Goal: Transaction & Acquisition: Download file/media

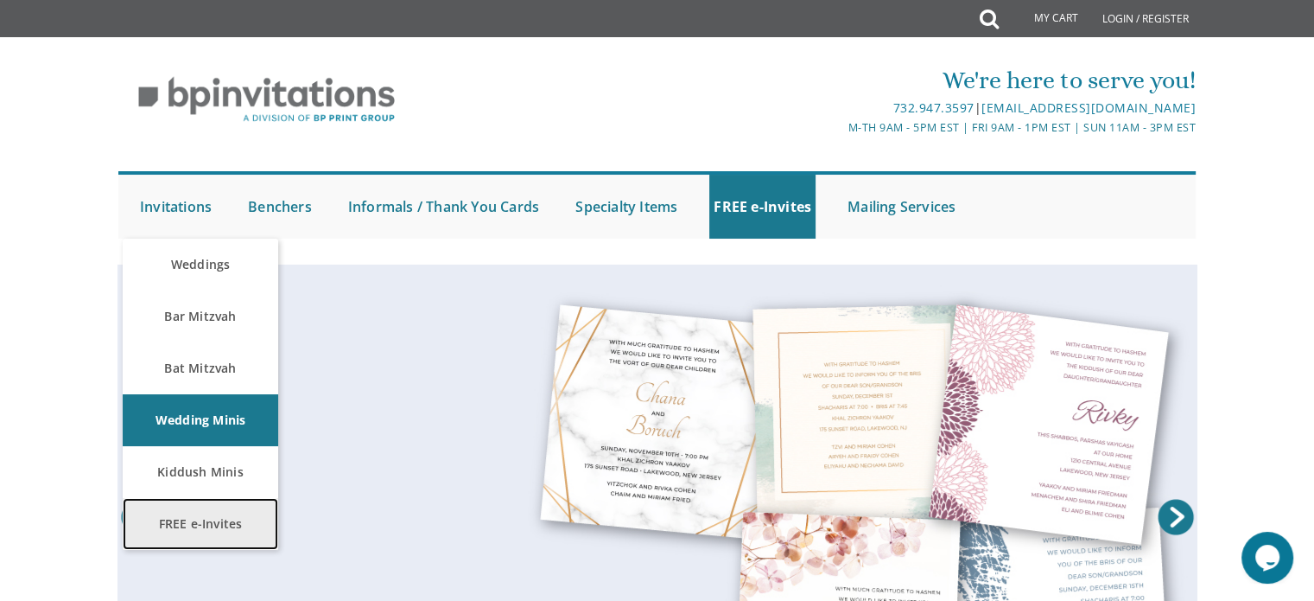
click at [211, 517] on link "FREE e-Invites" at bounding box center [201, 524] width 156 height 52
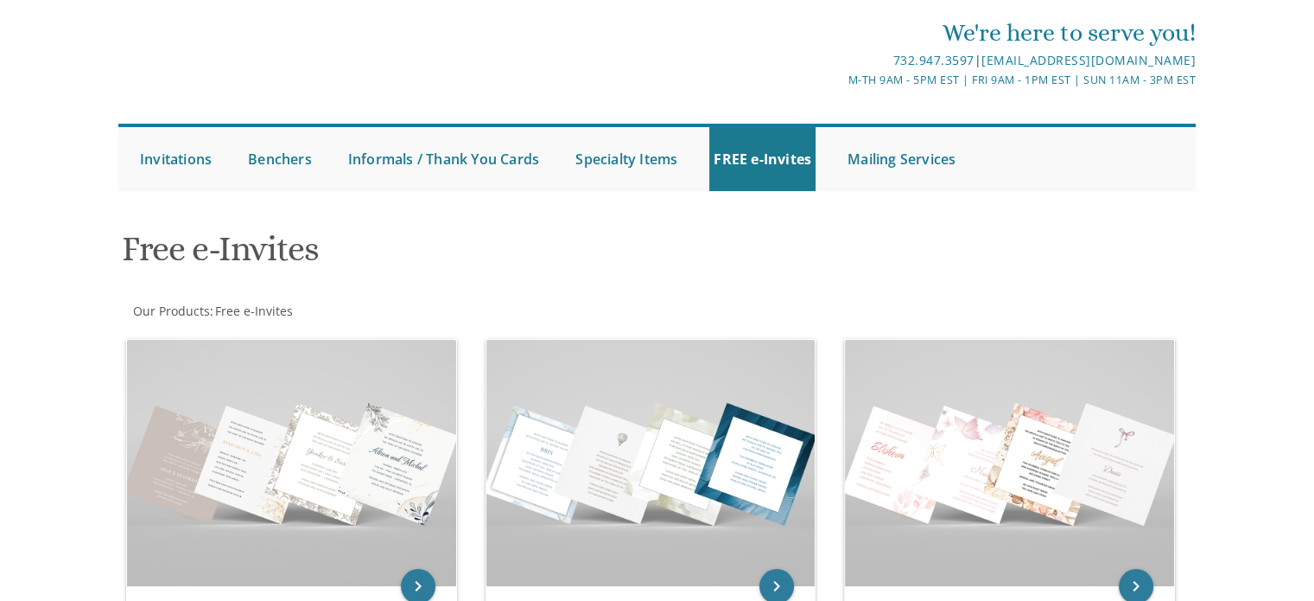
scroll to position [173, 0]
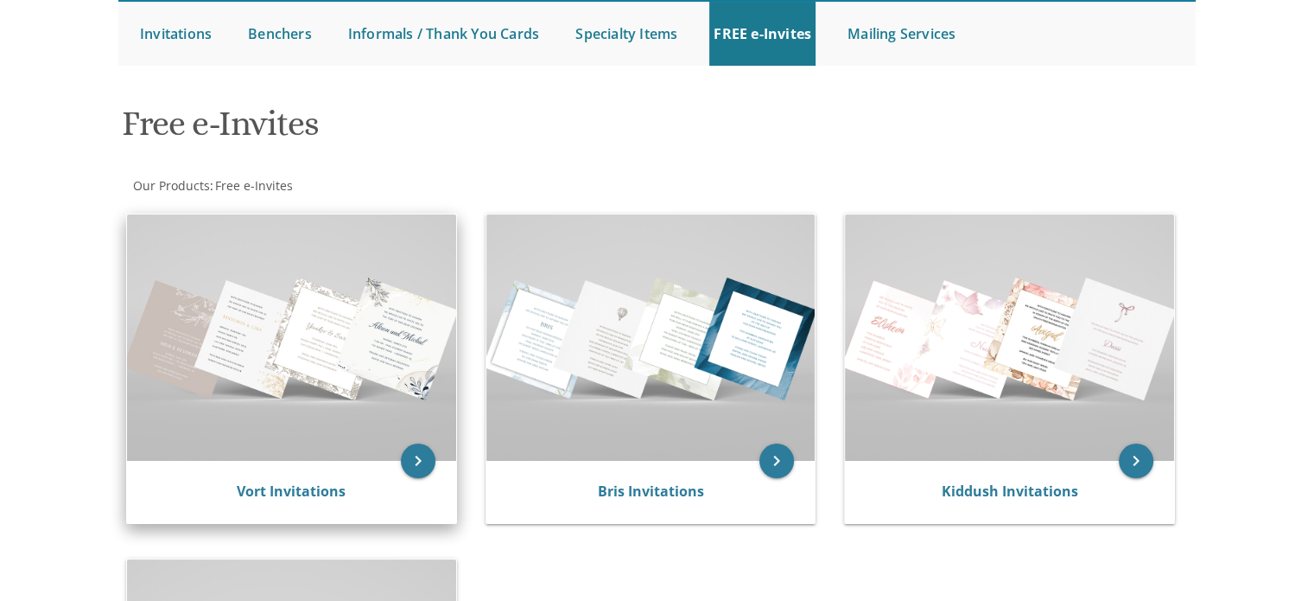
click at [319, 246] on img at bounding box center [291, 337] width 329 height 246
click at [372, 455] on img at bounding box center [291, 337] width 329 height 246
click at [418, 448] on icon "keyboard_arrow_right" at bounding box center [418, 460] width 35 height 35
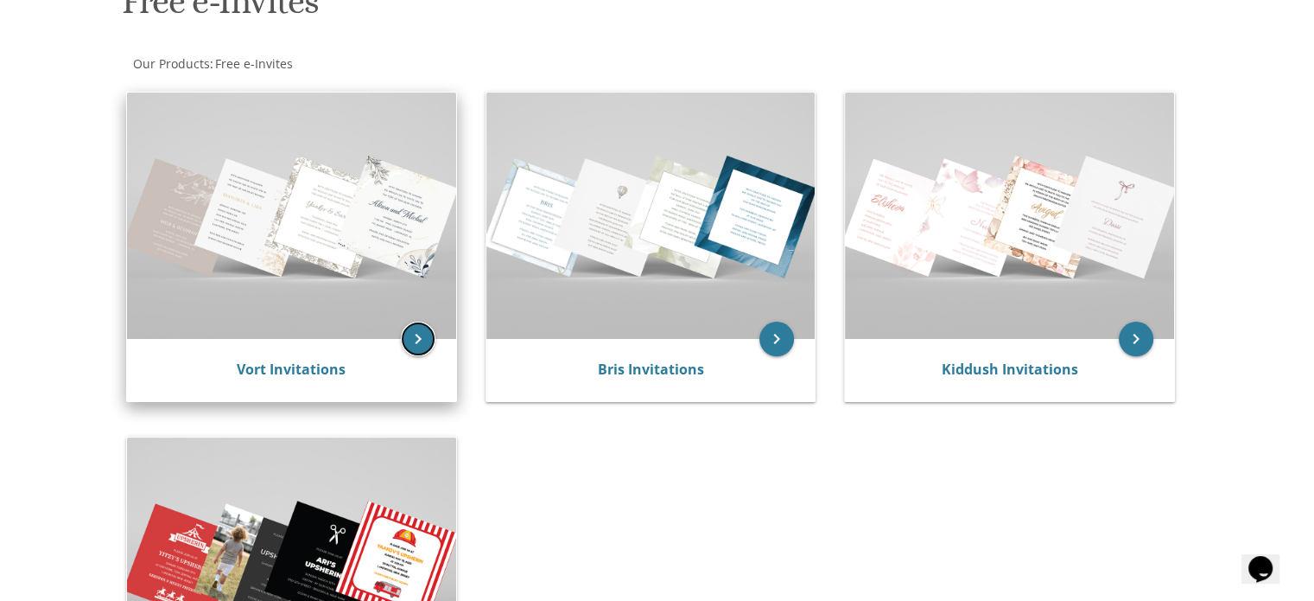
scroll to position [86, 0]
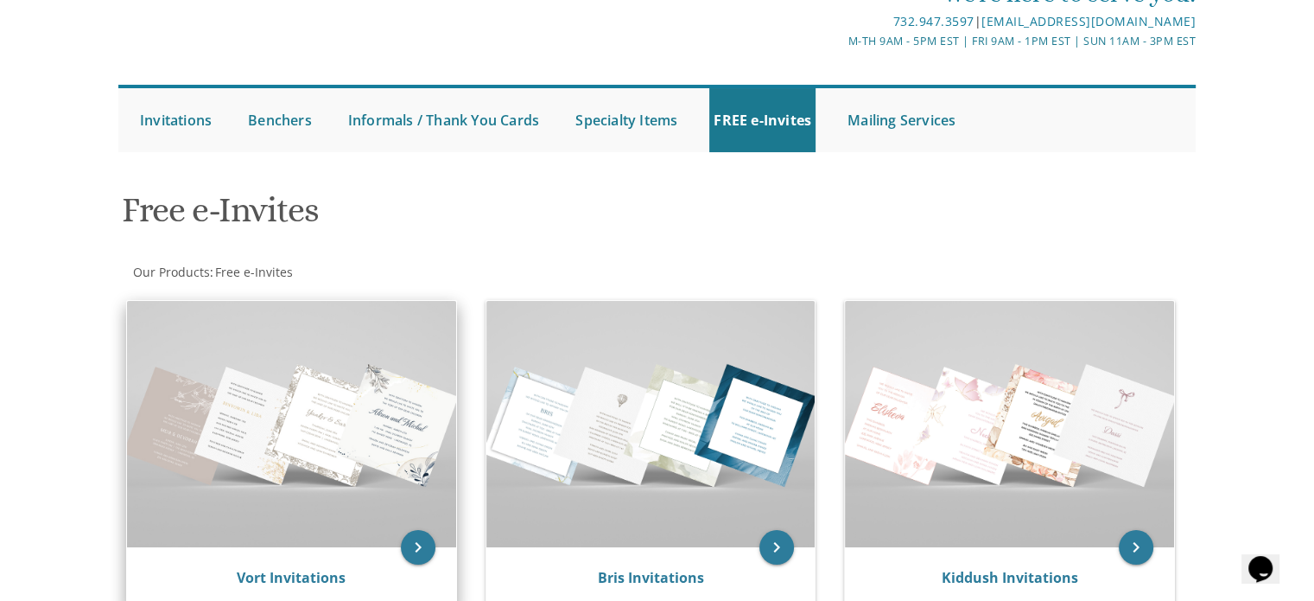
click at [353, 391] on img at bounding box center [291, 424] width 329 height 246
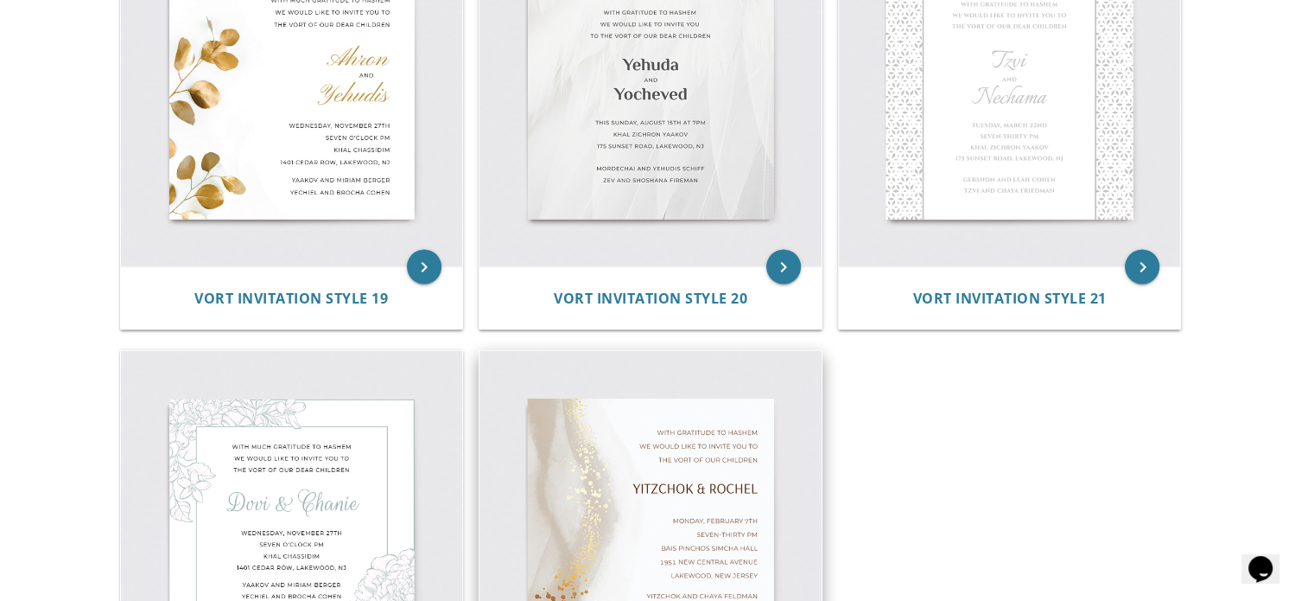
scroll to position [3368, 0]
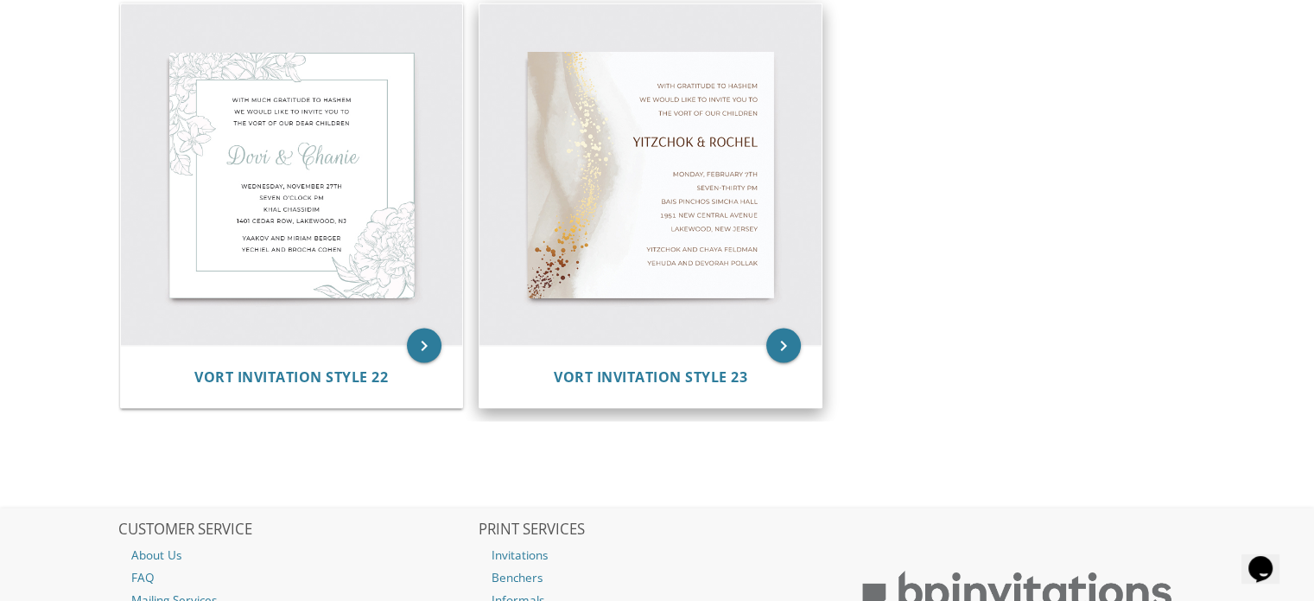
click at [595, 203] on img at bounding box center [651, 175] width 342 height 342
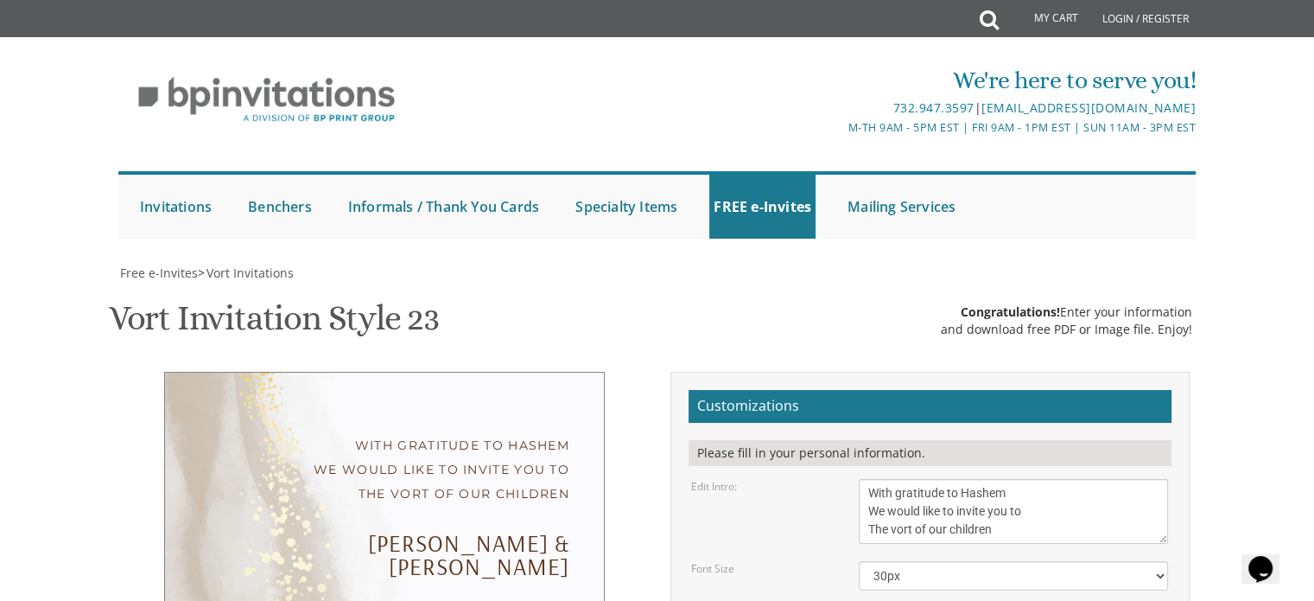
scroll to position [173, 0]
drag, startPoint x: 1048, startPoint y: 449, endPoint x: 823, endPoint y: 454, distance: 225.6
drag, startPoint x: 912, startPoint y: 443, endPoint x: 788, endPoint y: 442, distance: 124.4
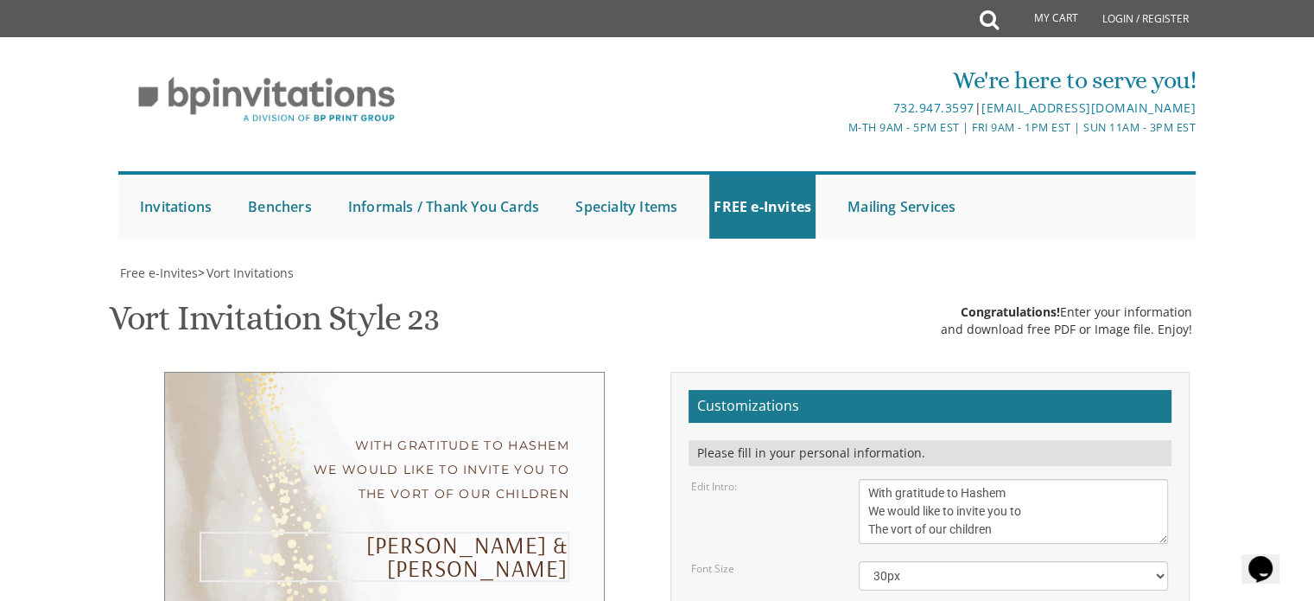
drag, startPoint x: 1013, startPoint y: 441, endPoint x: 919, endPoint y: 446, distance: 93.5
type textarea "Mutty & Basya"
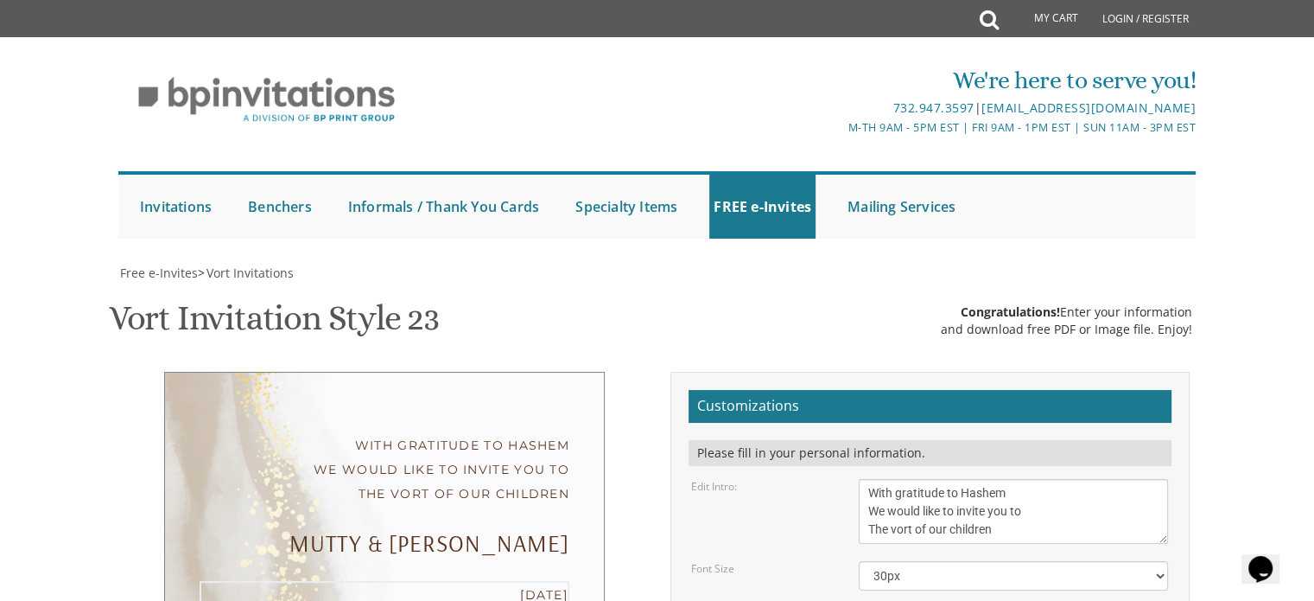
type textarea "Monday, th Seven-thirty PM Bais Pinchos Simcha Hall 1951 New Central Avenue Lak…"
drag, startPoint x: 907, startPoint y: 543, endPoint x: 854, endPoint y: 545, distance: 53.6
drag, startPoint x: 1020, startPoint y: 526, endPoint x: 861, endPoint y: 530, distance: 158.2
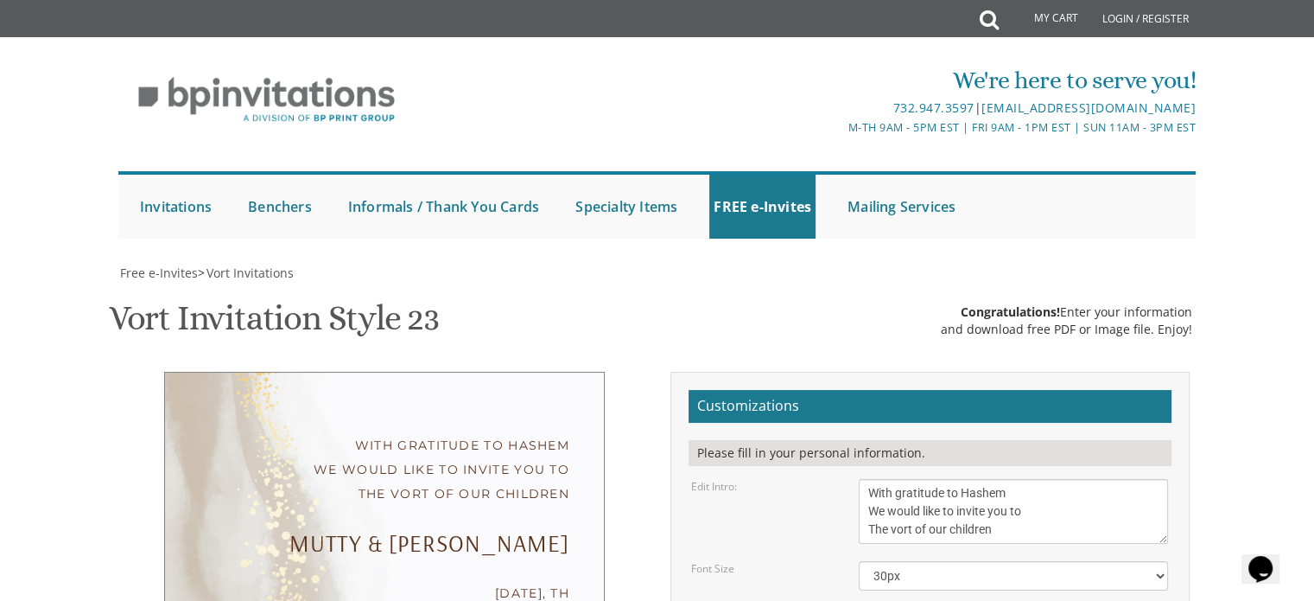
type textarea "Rabbi & Mrs Heshy Fireworker Rabbi & Mrs Daniel Cohen"
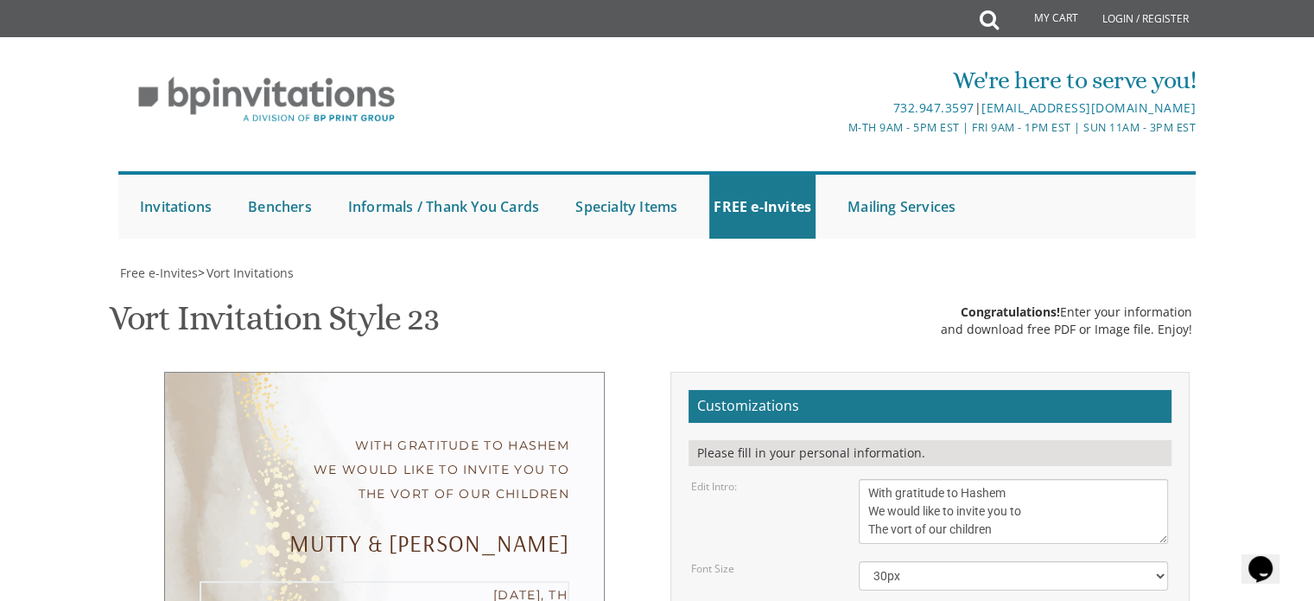
drag, startPoint x: 867, startPoint y: 371, endPoint x: 1004, endPoint y: 381, distance: 137.8
drag, startPoint x: 1014, startPoint y: 363, endPoint x: 867, endPoint y: 360, distance: 146.9
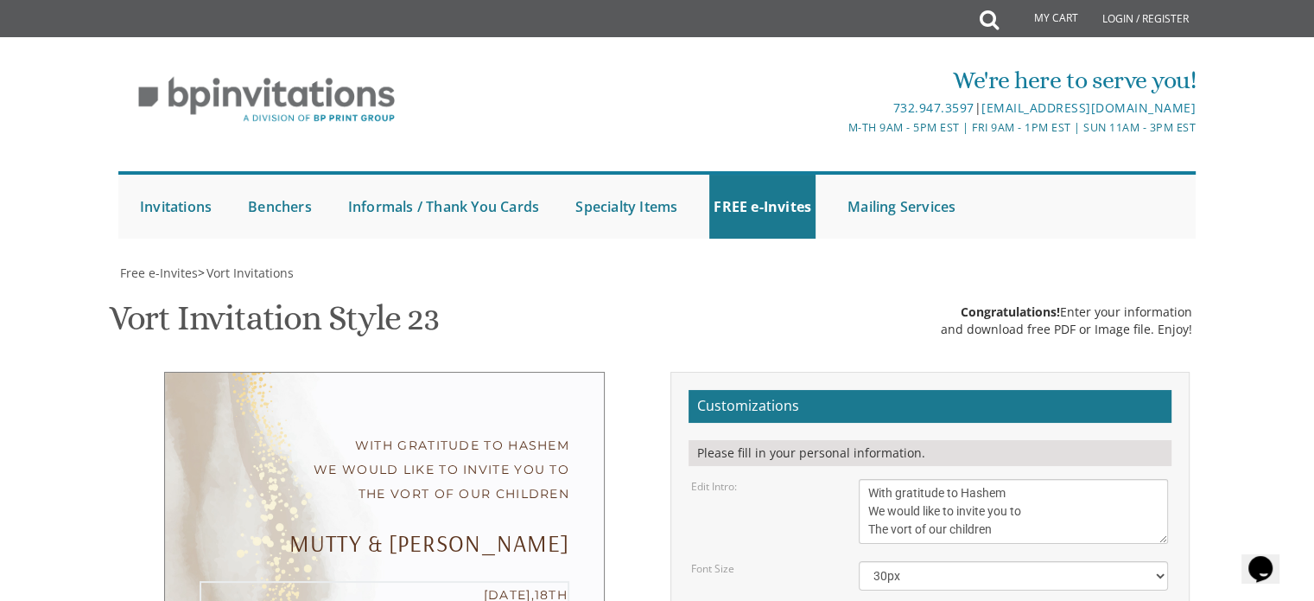
type textarea "Monday, August 18th Seven-thirty PM Khal Zichron Yaakov 175 Sunset Road Lakewoo…"
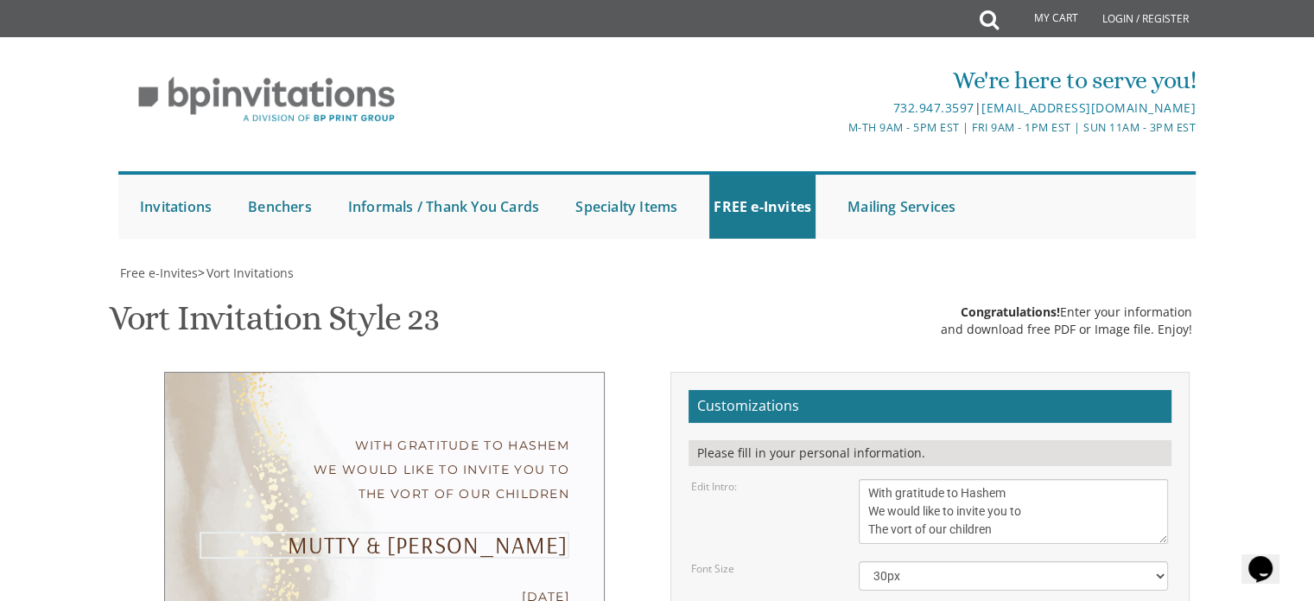
type textarea "Motty & Basya"
drag, startPoint x: 830, startPoint y: 277, endPoint x: 1058, endPoint y: 424, distance: 270.6
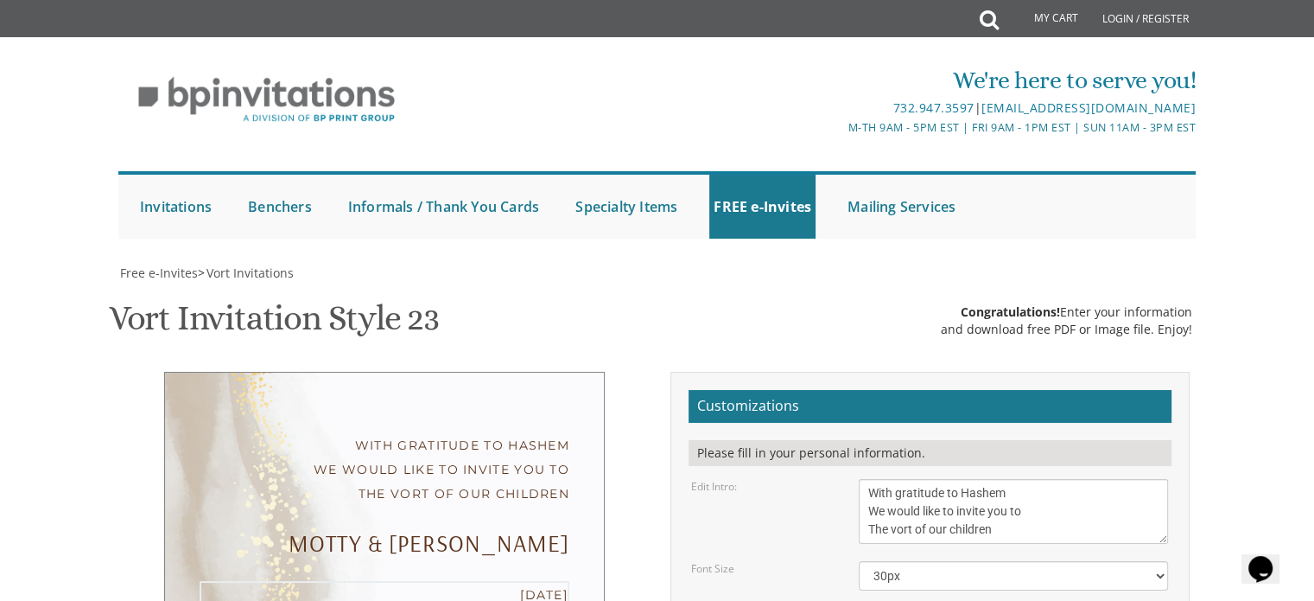
drag, startPoint x: 840, startPoint y: 181, endPoint x: 1033, endPoint y: 196, distance: 193.3
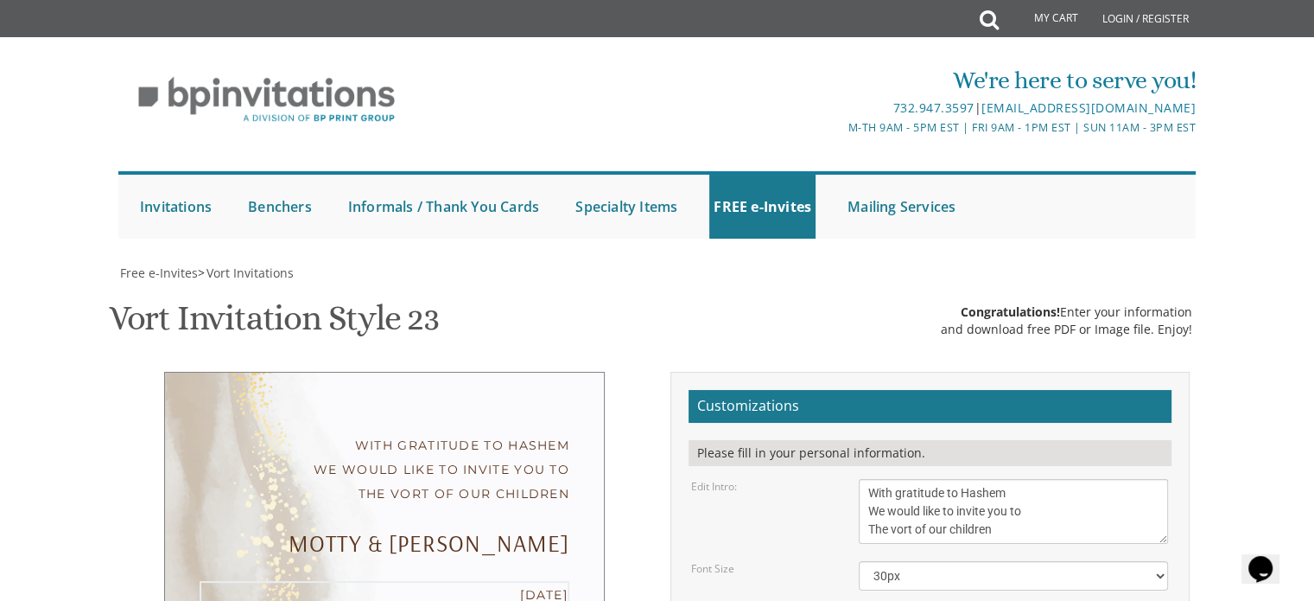
drag, startPoint x: 1002, startPoint y: 186, endPoint x: 840, endPoint y: 186, distance: 162.4
click at [458, 531] on div "Motty & Basya" at bounding box center [385, 542] width 370 height 23
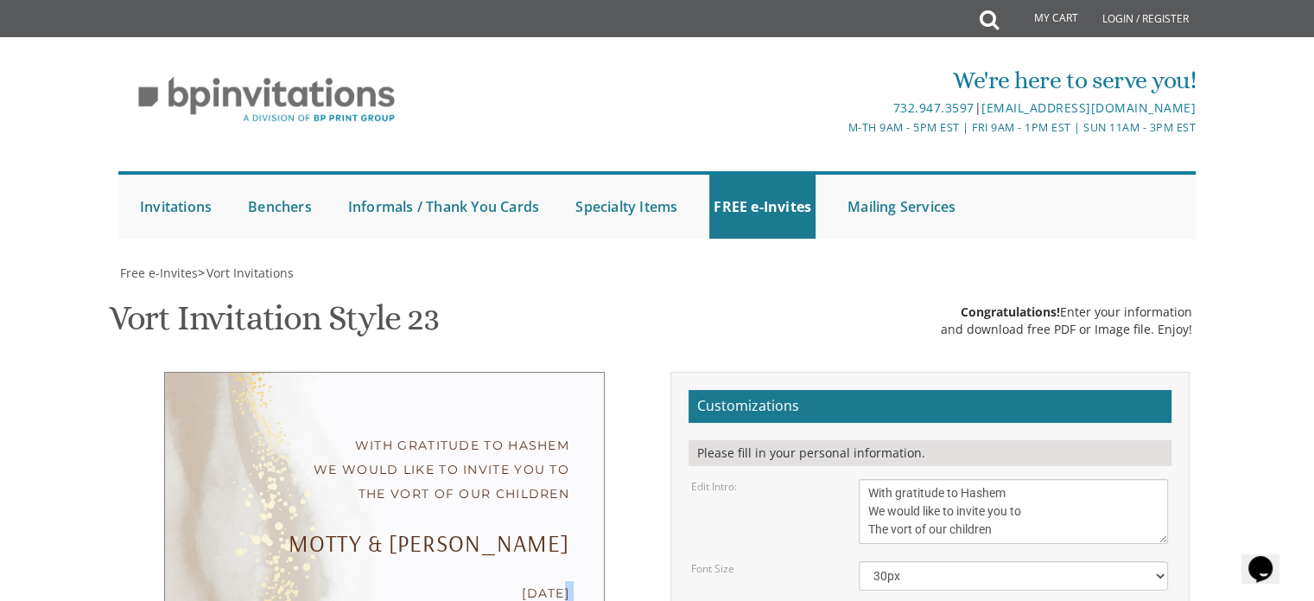
drag, startPoint x: 458, startPoint y: 345, endPoint x: 463, endPoint y: 368, distance: 23.9
drag, startPoint x: 458, startPoint y: 378, endPoint x: 503, endPoint y: 405, distance: 52.3
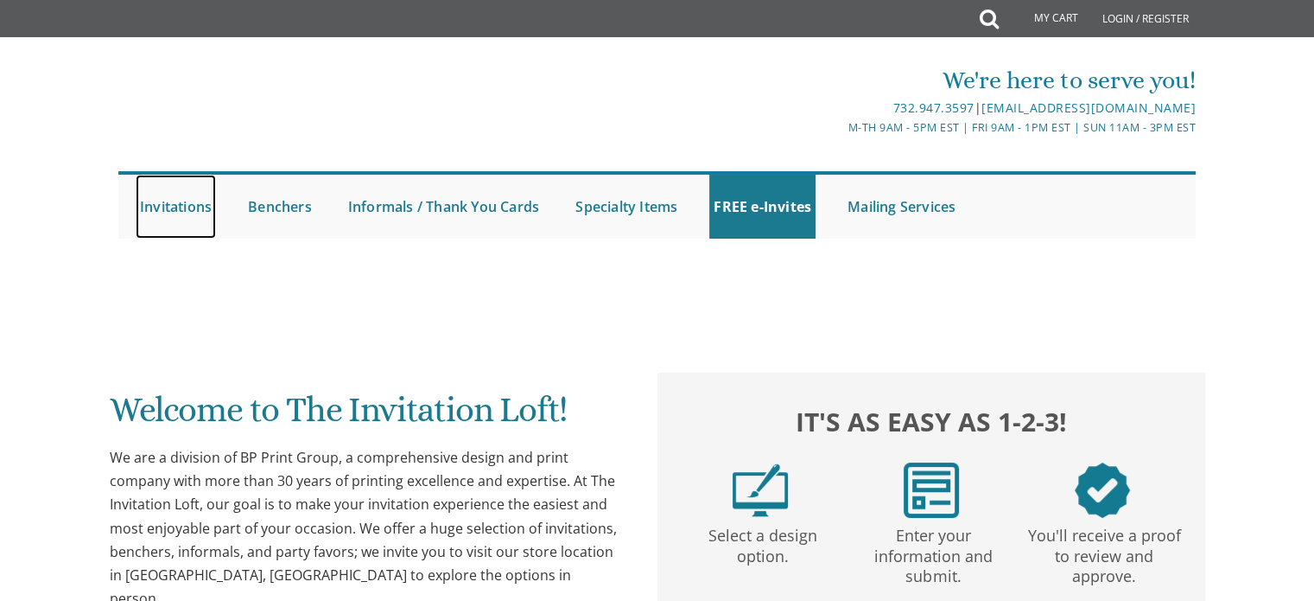
click at [176, 215] on link "Invitations" at bounding box center [176, 207] width 80 height 64
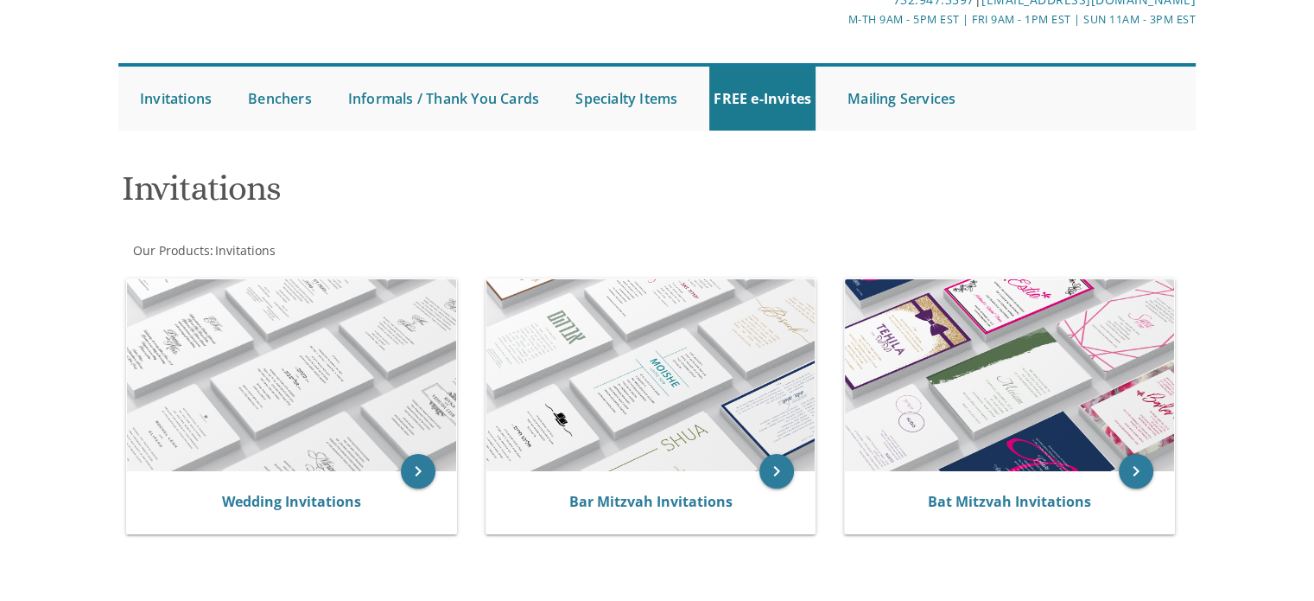
scroll to position [321, 0]
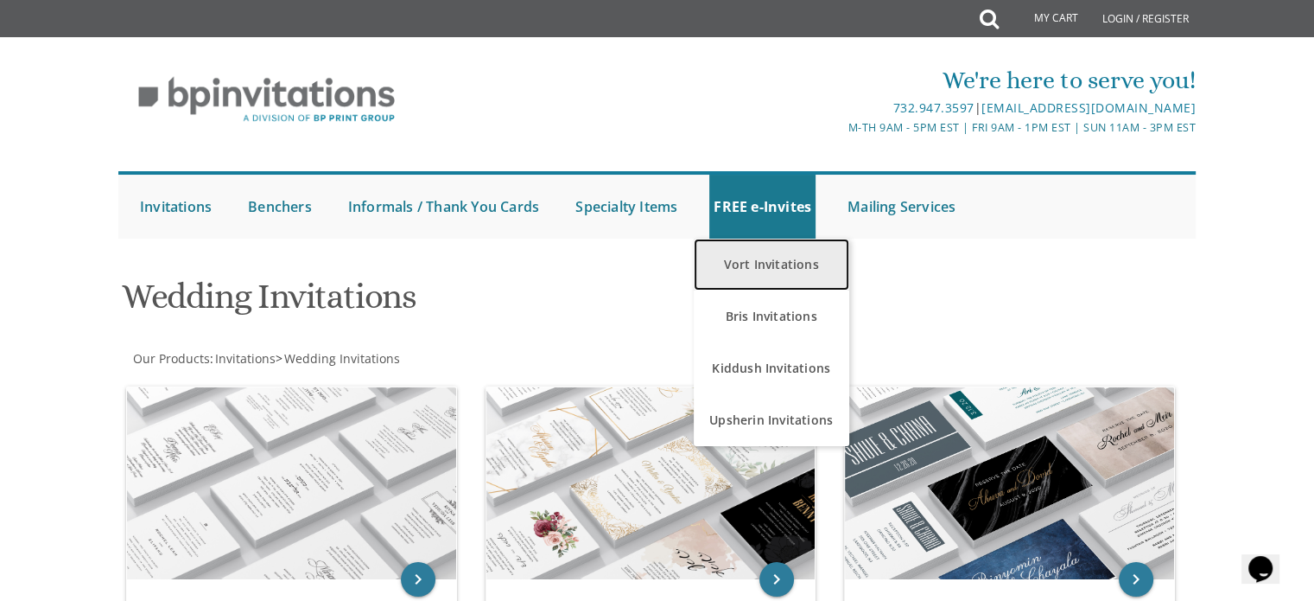
click at [744, 269] on link "Vort Invitations" at bounding box center [772, 264] width 156 height 52
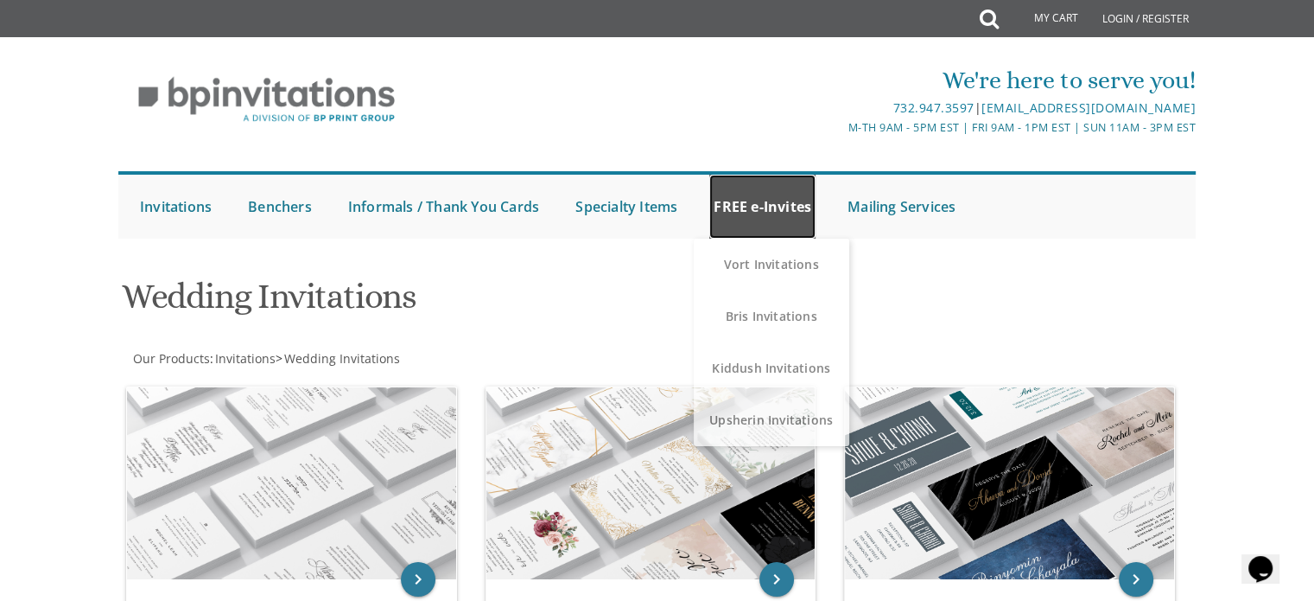
click at [782, 221] on link "FREE e-Invites" at bounding box center [762, 207] width 106 height 64
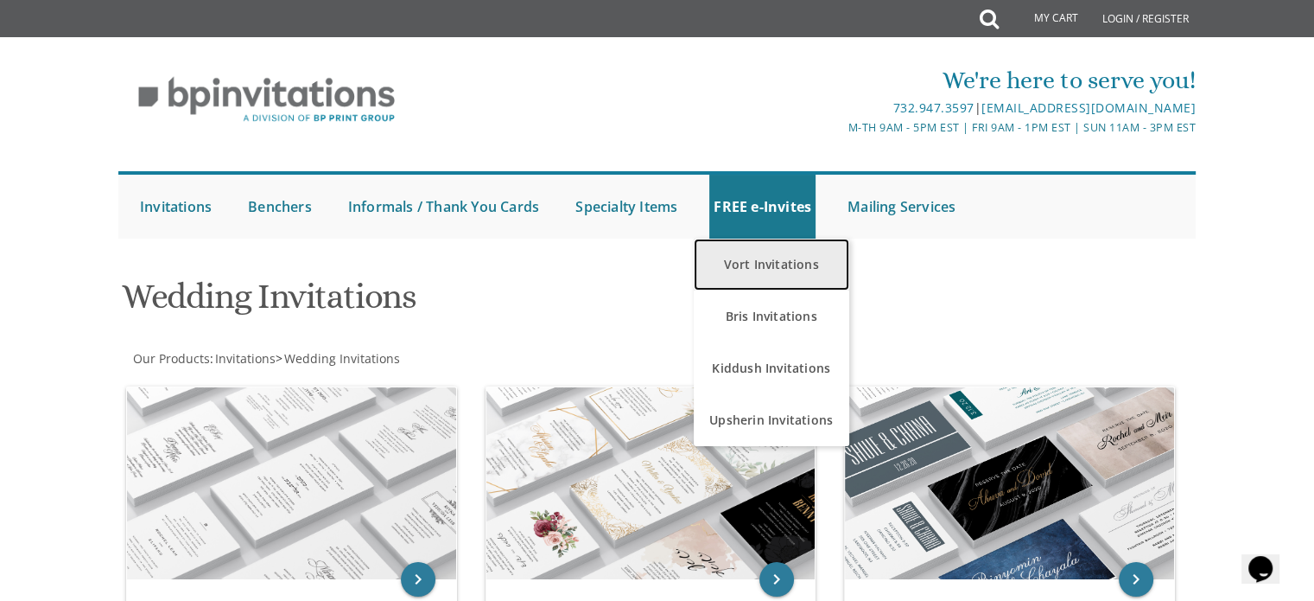
click at [753, 272] on link "Vort Invitations" at bounding box center [772, 264] width 156 height 52
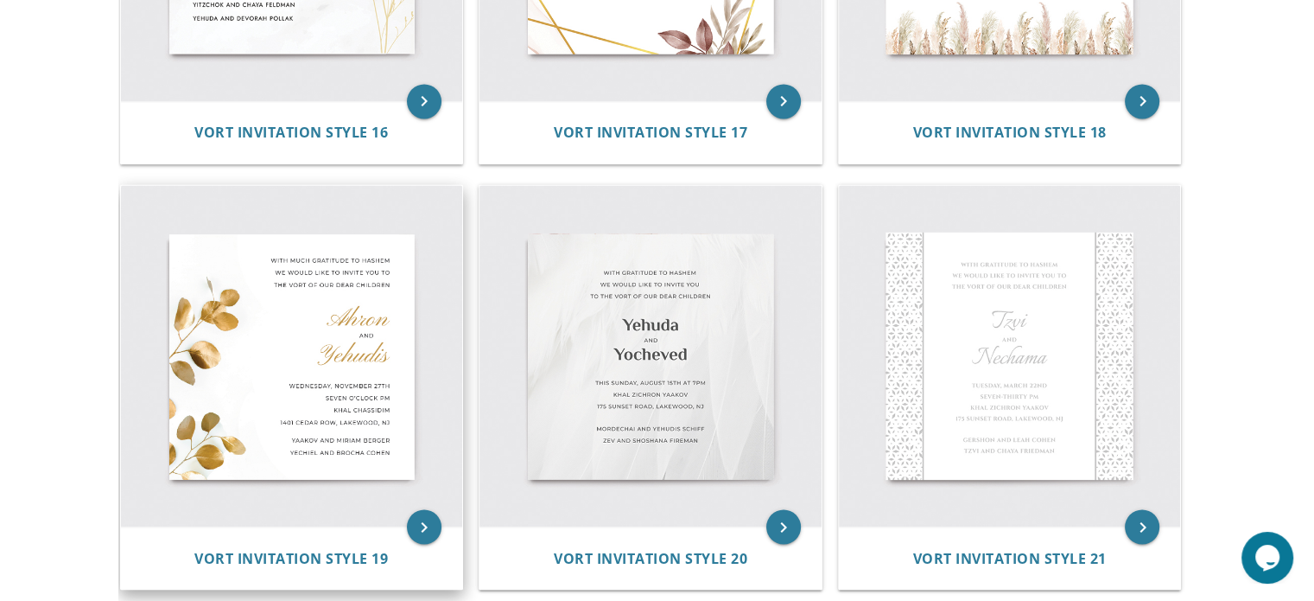
scroll to position [2765, 0]
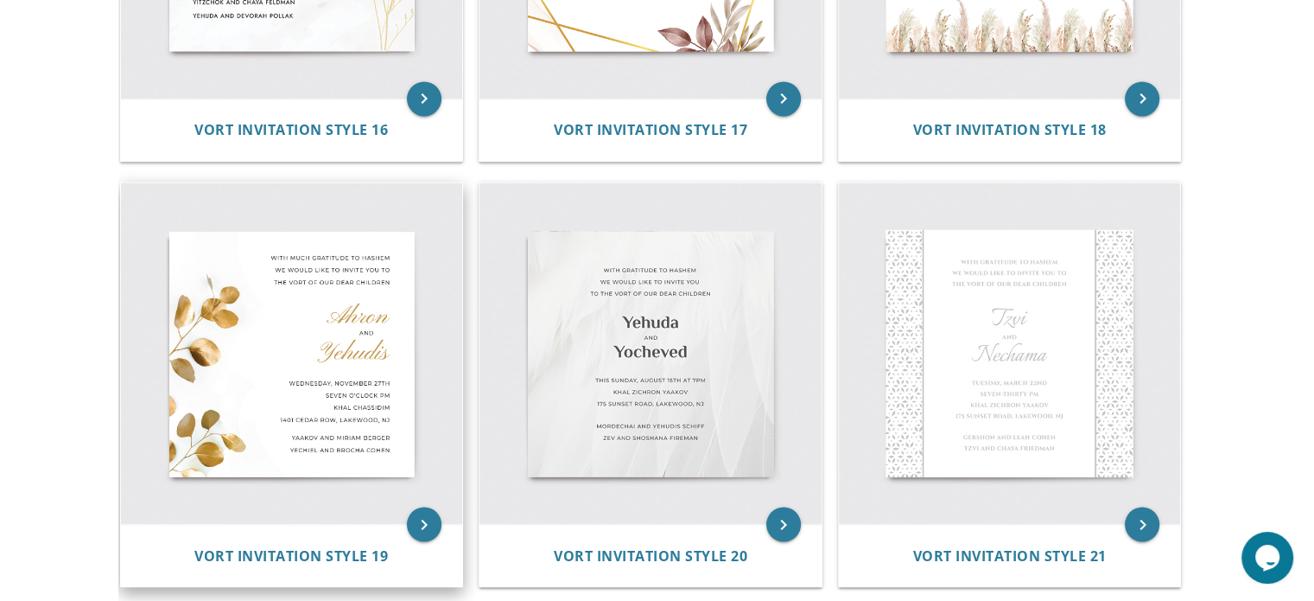
click at [251, 404] on img at bounding box center [292, 353] width 342 height 342
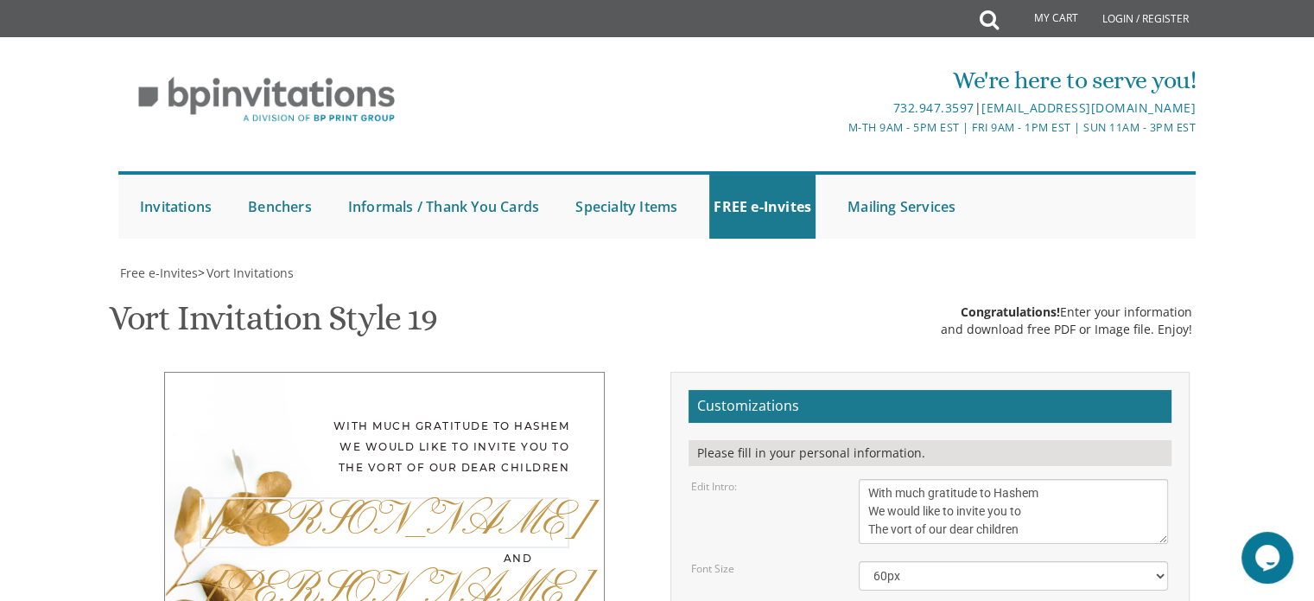
drag, startPoint x: 915, startPoint y: 363, endPoint x: 771, endPoint y: 354, distance: 144.6
type textarea "Motty"
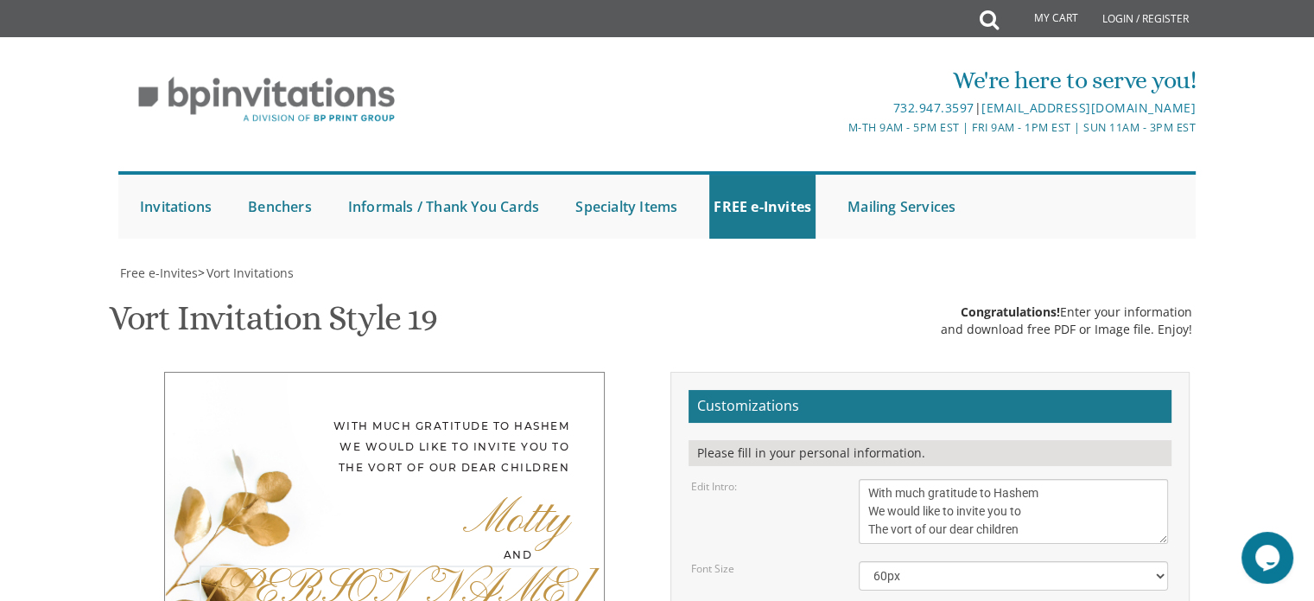
drag, startPoint x: 907, startPoint y: 499, endPoint x: 781, endPoint y: 493, distance: 126.3
type textarea "[PERSON_NAME]"
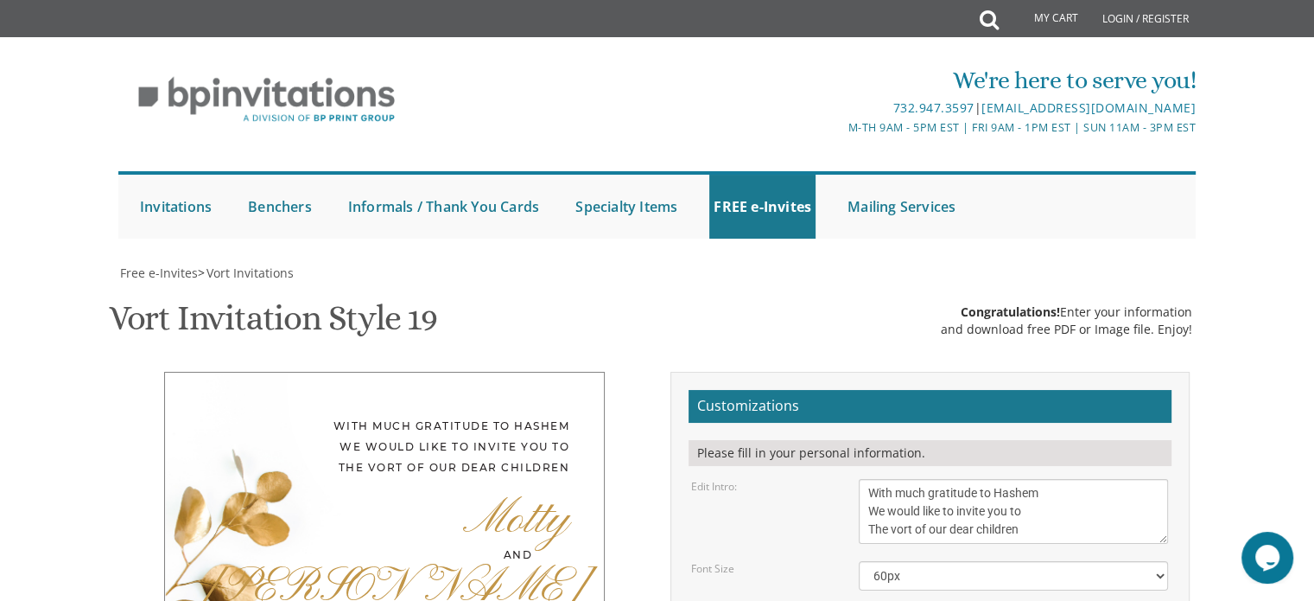
drag, startPoint x: 928, startPoint y: 284, endPoint x: 819, endPoint y: 295, distance: 109.4
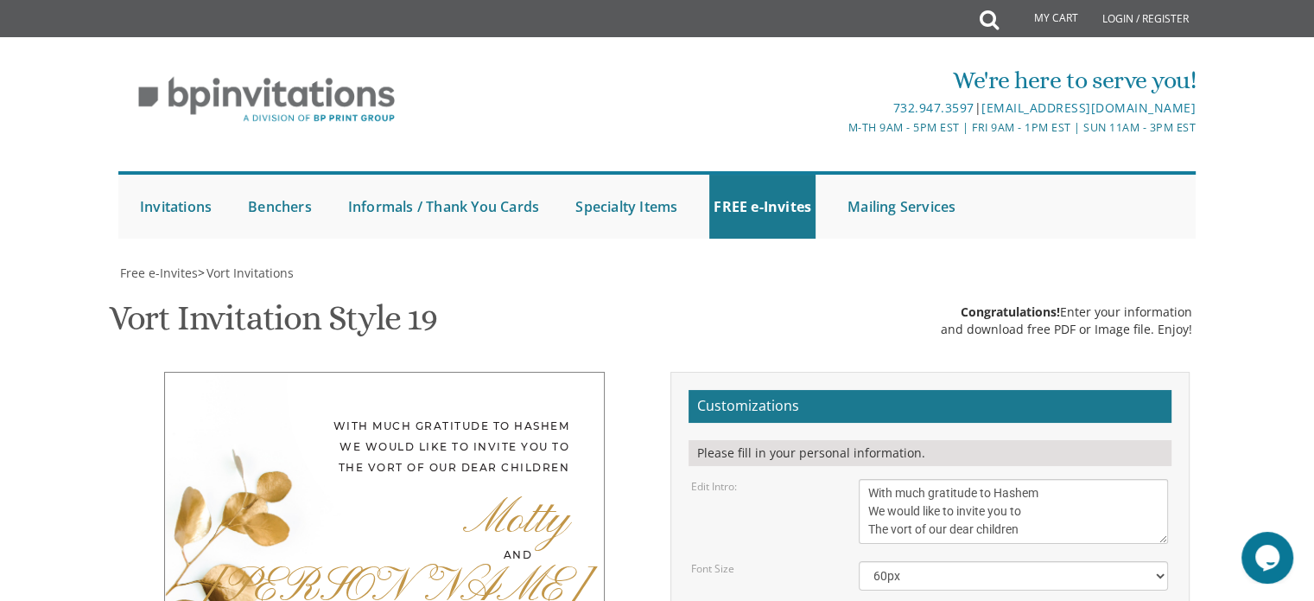
drag, startPoint x: 900, startPoint y: 302, endPoint x: 941, endPoint y: 306, distance: 41.6
drag, startPoint x: 952, startPoint y: 322, endPoint x: 868, endPoint y: 327, distance: 84.0
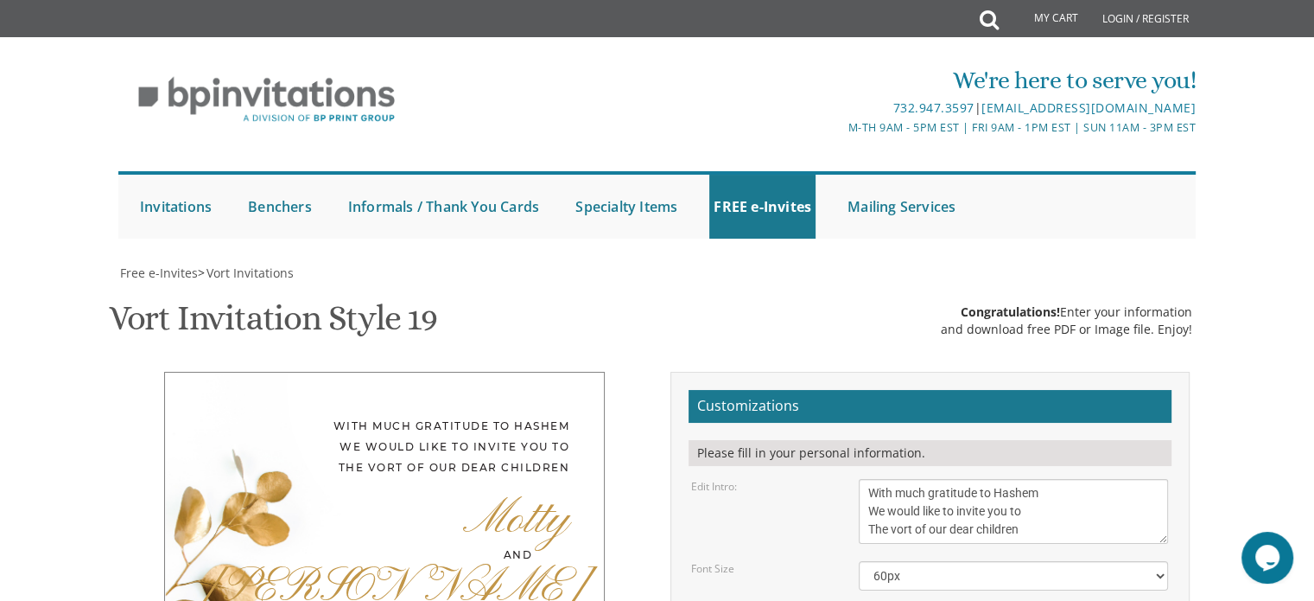
type textarea "Monday, August 18th seven thirty pm Khal Zichron Yaakov Rabbi Gissinger's Shul …"
drag, startPoint x: 871, startPoint y: 299, endPoint x: 1016, endPoint y: 287, distance: 145.7
type textarea "Rabbi and Mrs Heshy Fireworker Rabbi and Mrs Daniel Cohen"
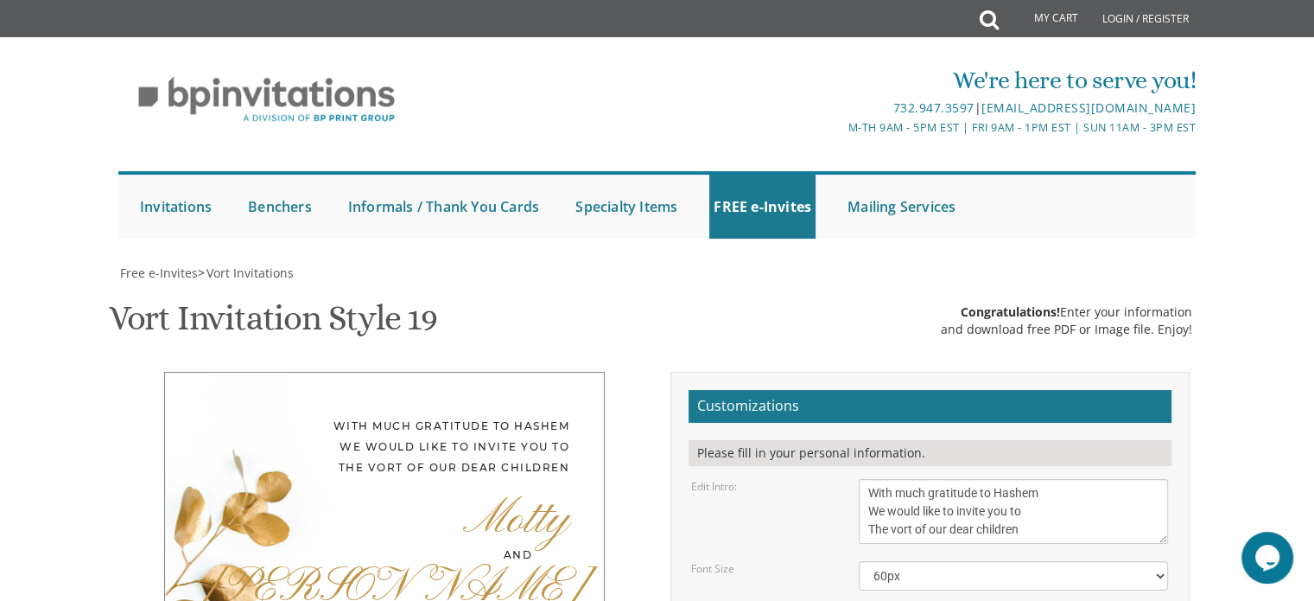
click at [866, 479] on textarea "With much gratitude to Hashem We would like to invite you to The vort of our de…" at bounding box center [1013, 511] width 309 height 65
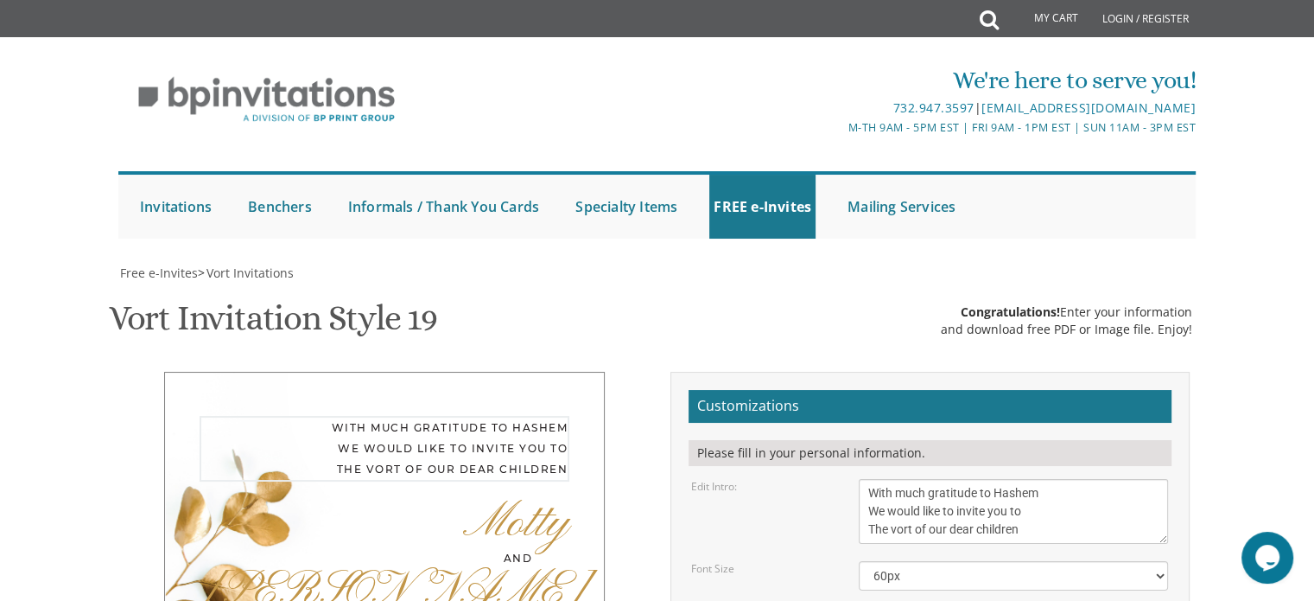
click at [869, 479] on textarea "With much gratitude to Hashem We would like to invite you to The vort of our de…" at bounding box center [1013, 511] width 309 height 65
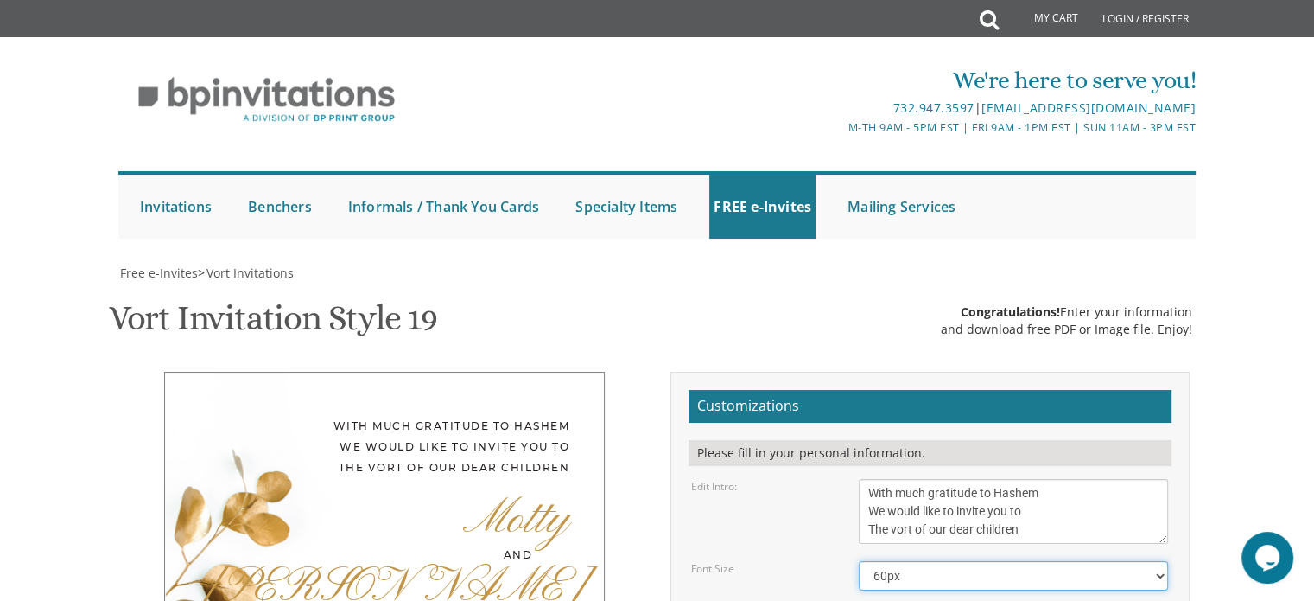
click at [878, 561] on select "40px 50px 60px 70px 80px" at bounding box center [1013, 575] width 309 height 29
drag, startPoint x: 978, startPoint y: 497, endPoint x: 874, endPoint y: 490, distance: 104.8
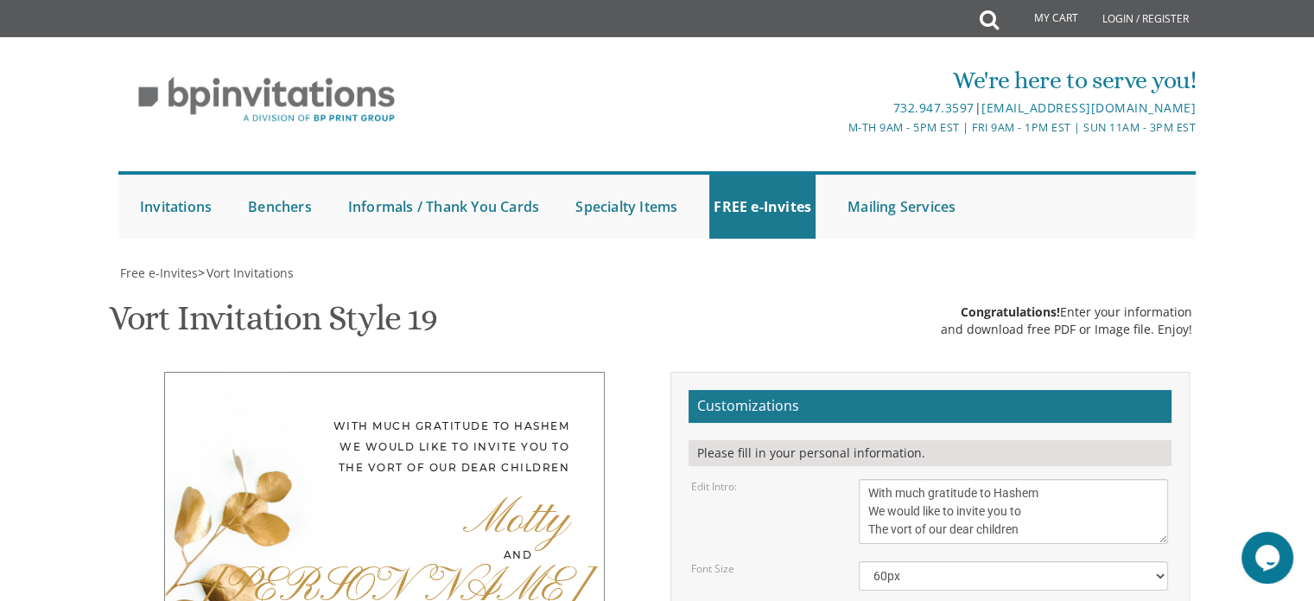
type input "mayerbasya@gmail.com"
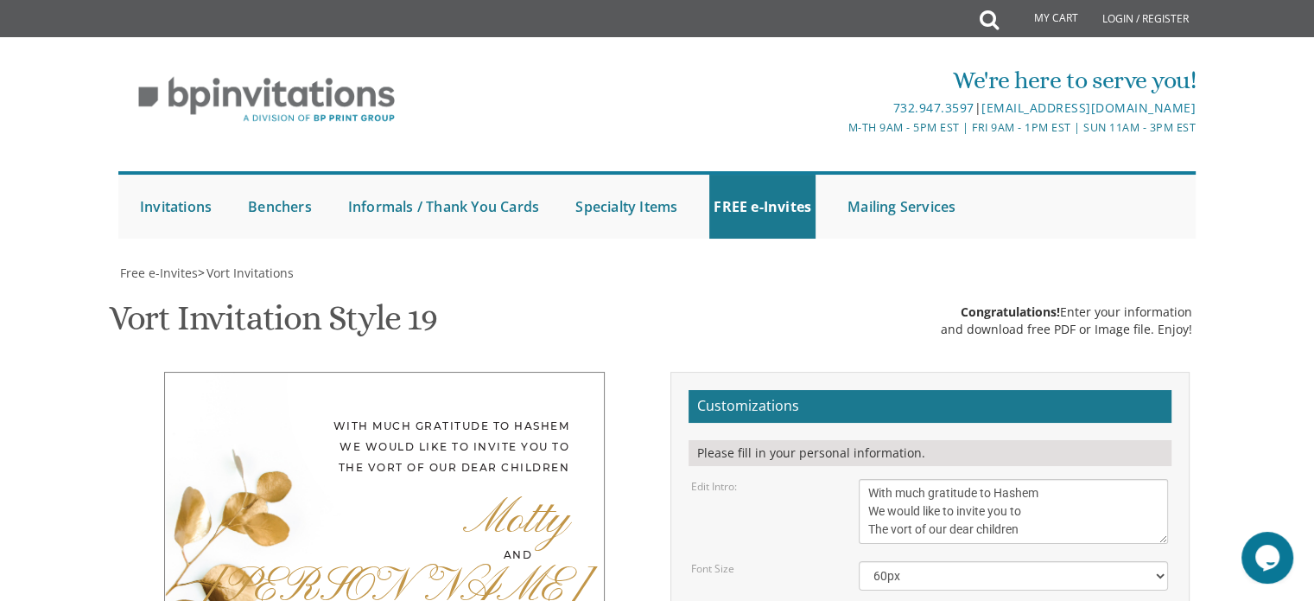
click at [514, 372] on div "With much gratitude to Hashem We would like to invite you to The vort of our de…" at bounding box center [384, 612] width 545 height 480
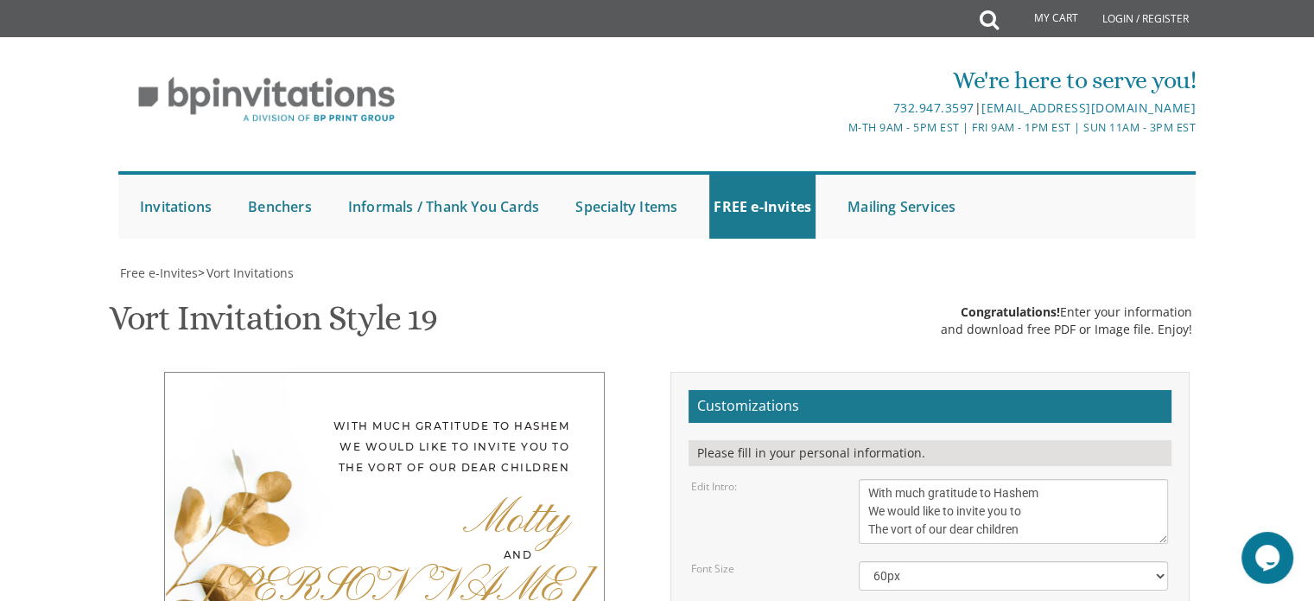
scroll to position [346, 0]
